Goal: Transaction & Acquisition: Subscribe to service/newsletter

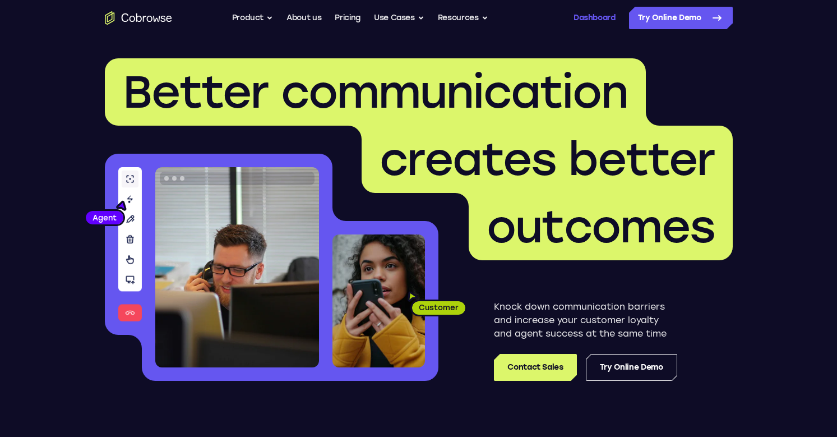
click at [582, 20] on link "Dashboard" at bounding box center [594, 18] width 42 height 22
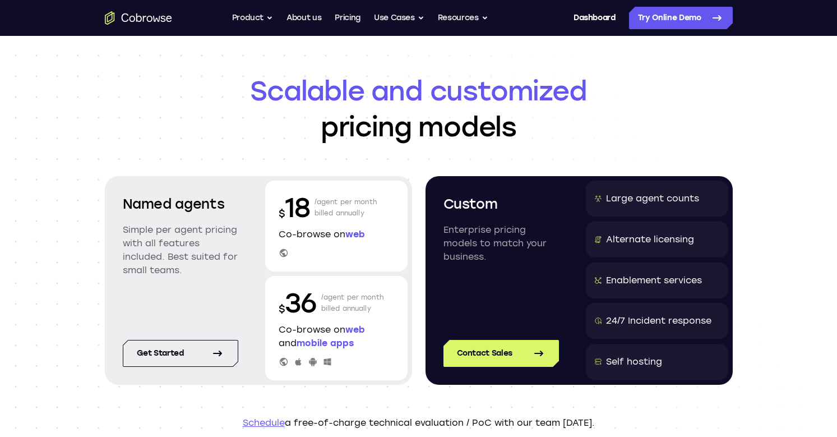
scroll to position [17, 0]
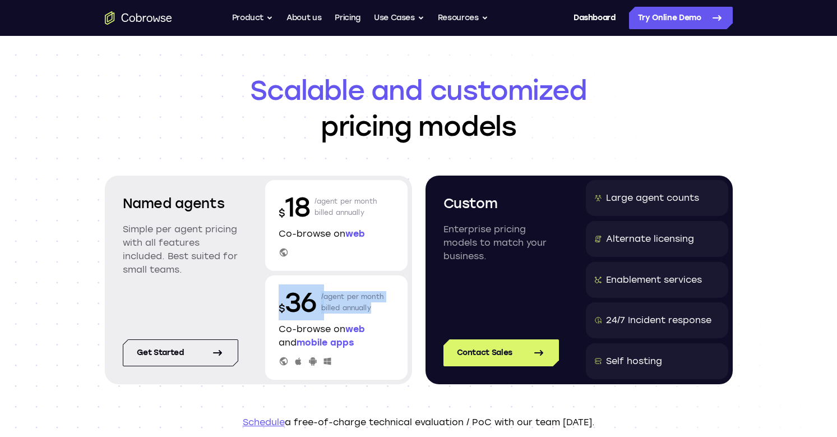
drag, startPoint x: 281, startPoint y: 307, endPoint x: 381, endPoint y: 308, distance: 99.8
click at [381, 308] on div "$ 36 /agent per month billed annually" at bounding box center [336, 302] width 115 height 36
click at [381, 308] on p "/agent per month billed annually" at bounding box center [352, 302] width 63 height 36
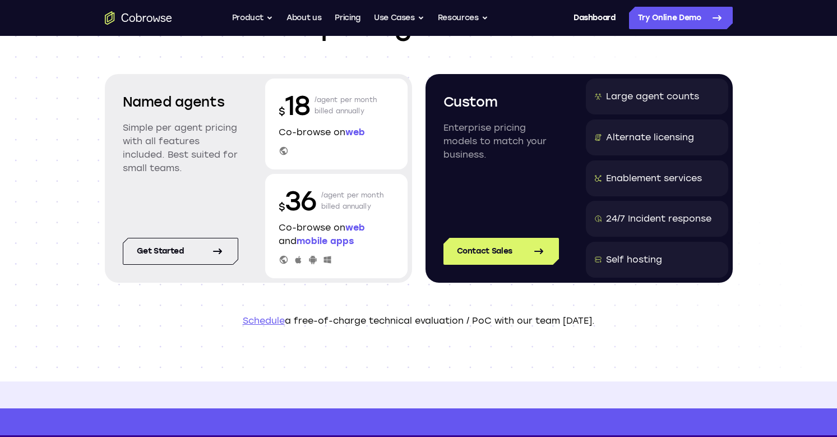
scroll to position [120, 0]
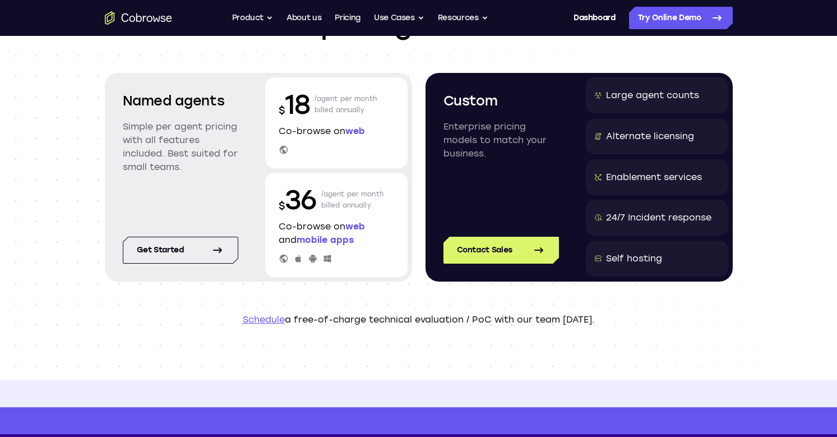
click at [333, 235] on span "mobile apps" at bounding box center [325, 239] width 57 height 11
click at [218, 247] on icon at bounding box center [217, 249] width 13 height 13
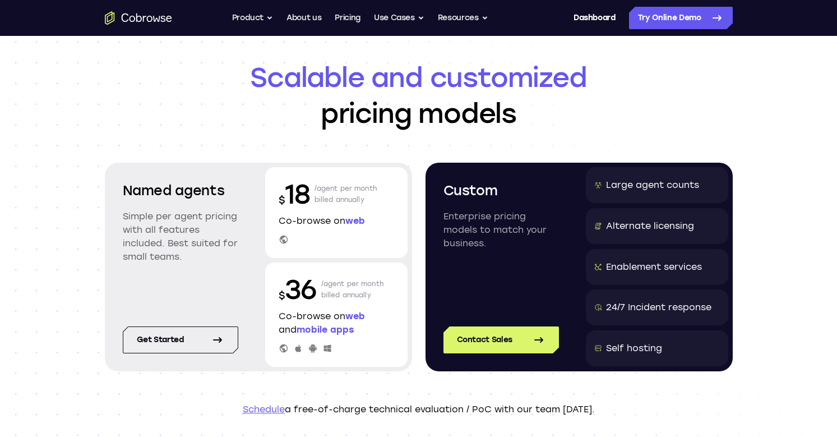
scroll to position [30, 0]
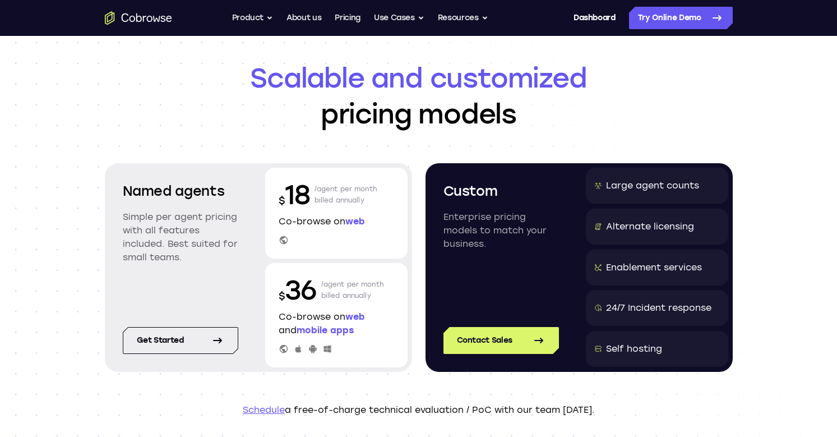
click at [306, 292] on p "$ 36" at bounding box center [298, 290] width 38 height 36
click at [350, 292] on p "/agent per month billed annually" at bounding box center [352, 290] width 63 height 36
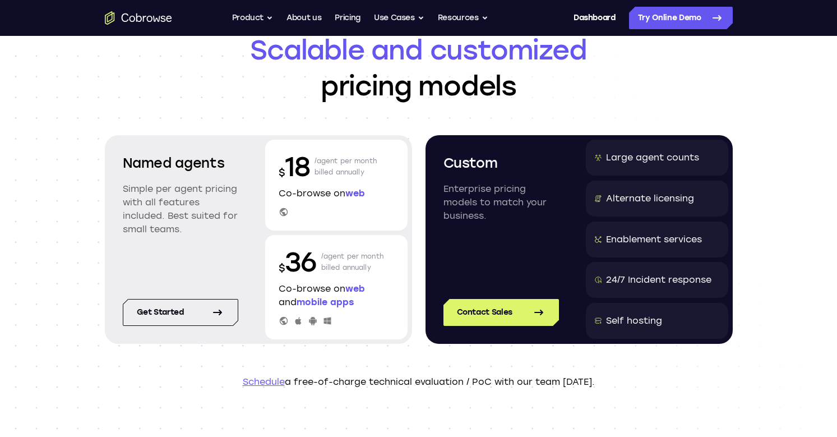
scroll to position [69, 0]
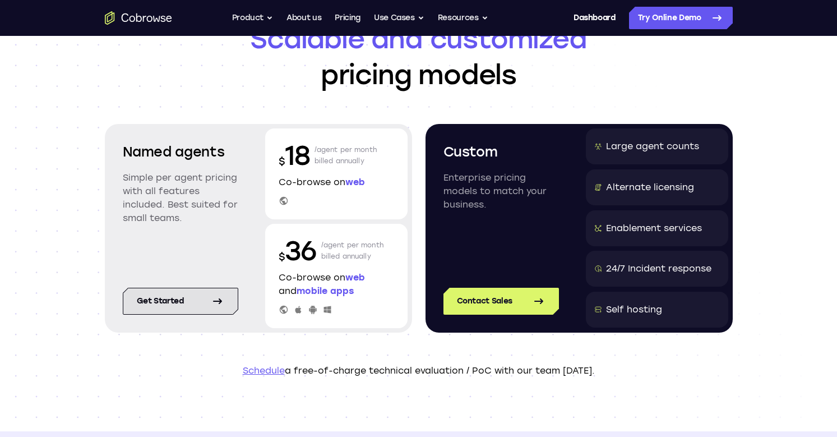
click at [209, 310] on link "Get started" at bounding box center [180, 301] width 115 height 27
